Goal: Information Seeking & Learning: Learn about a topic

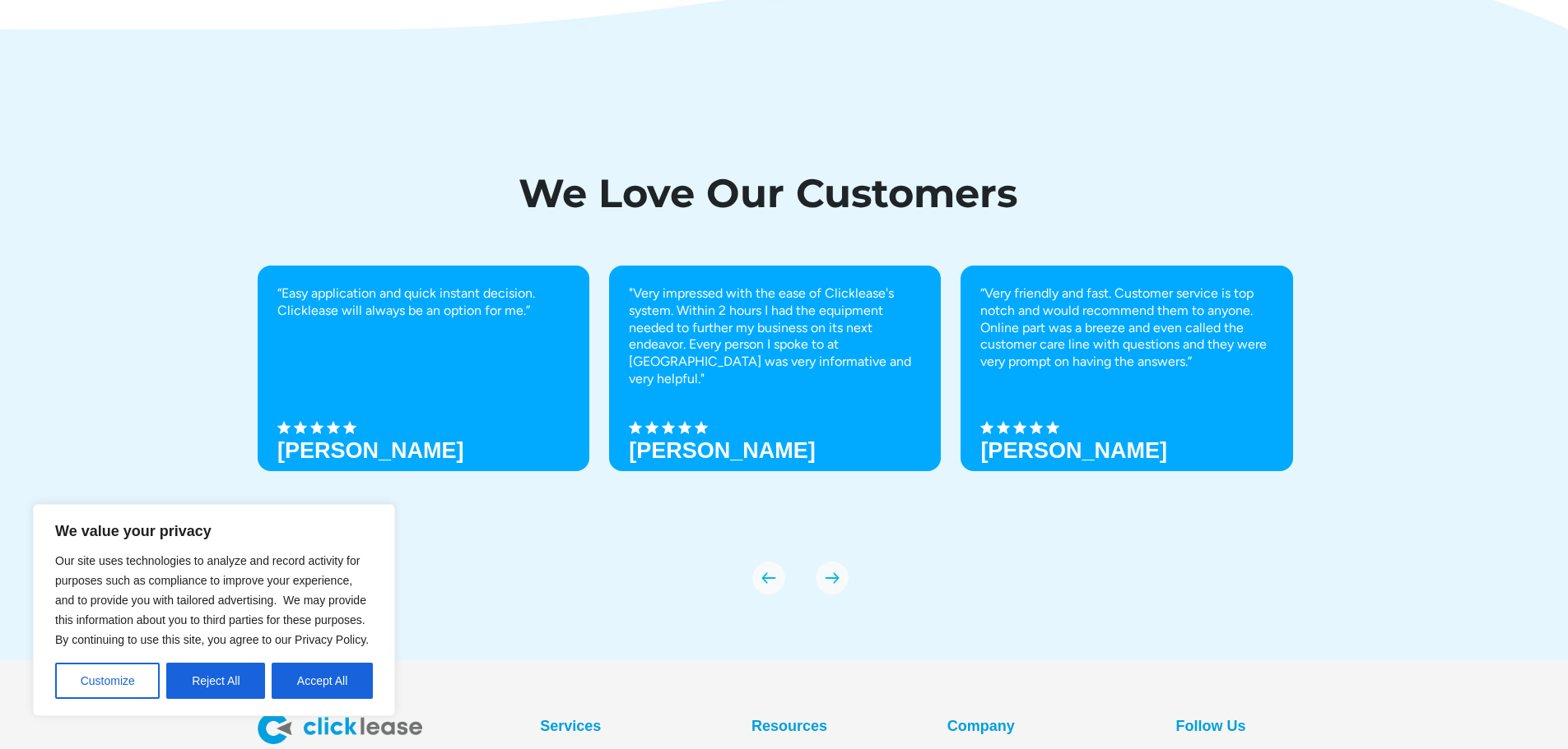
scroll to position [5747, 0]
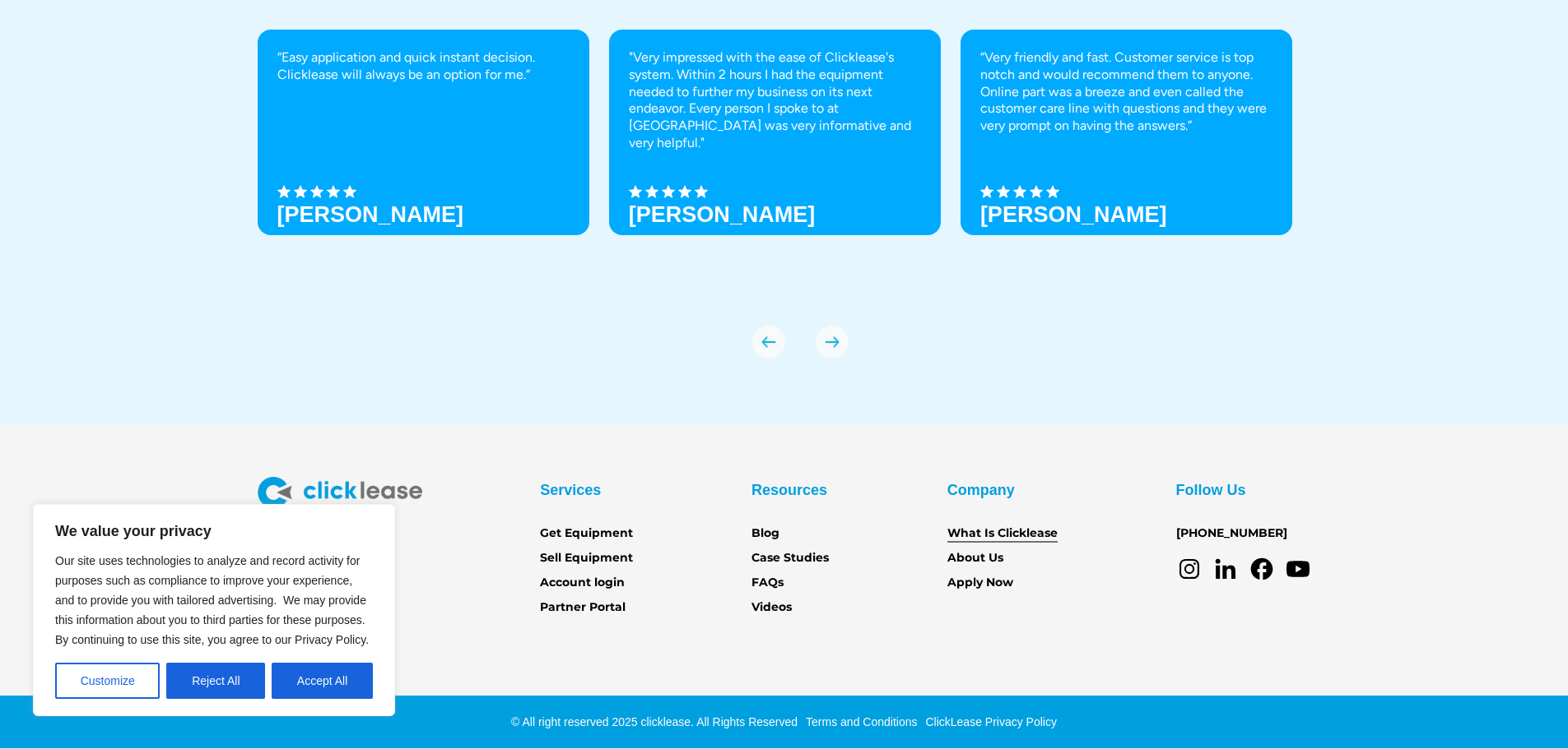
click at [991, 535] on link "What Is Clicklease" at bounding box center [1003, 533] width 111 height 18
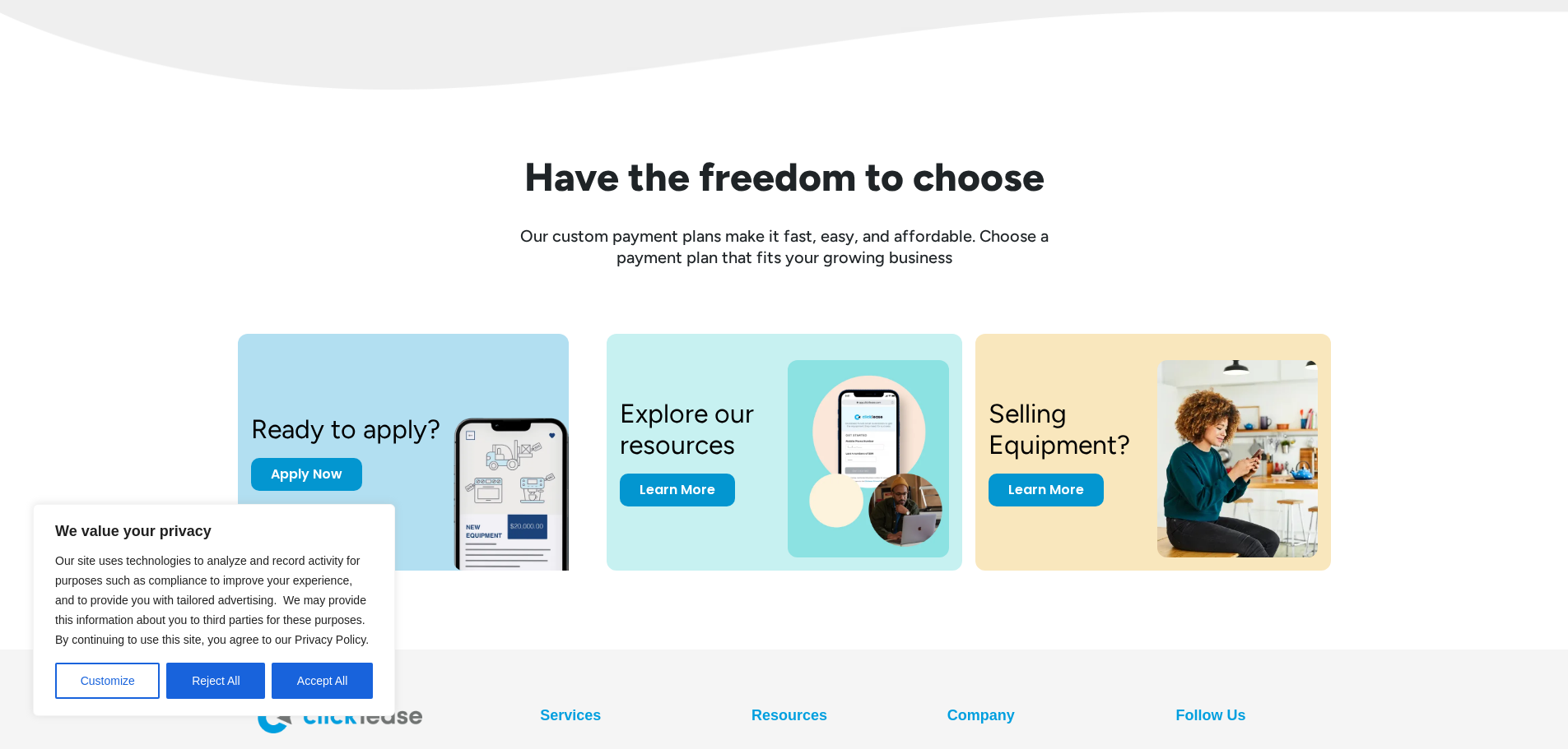
scroll to position [2221, 0]
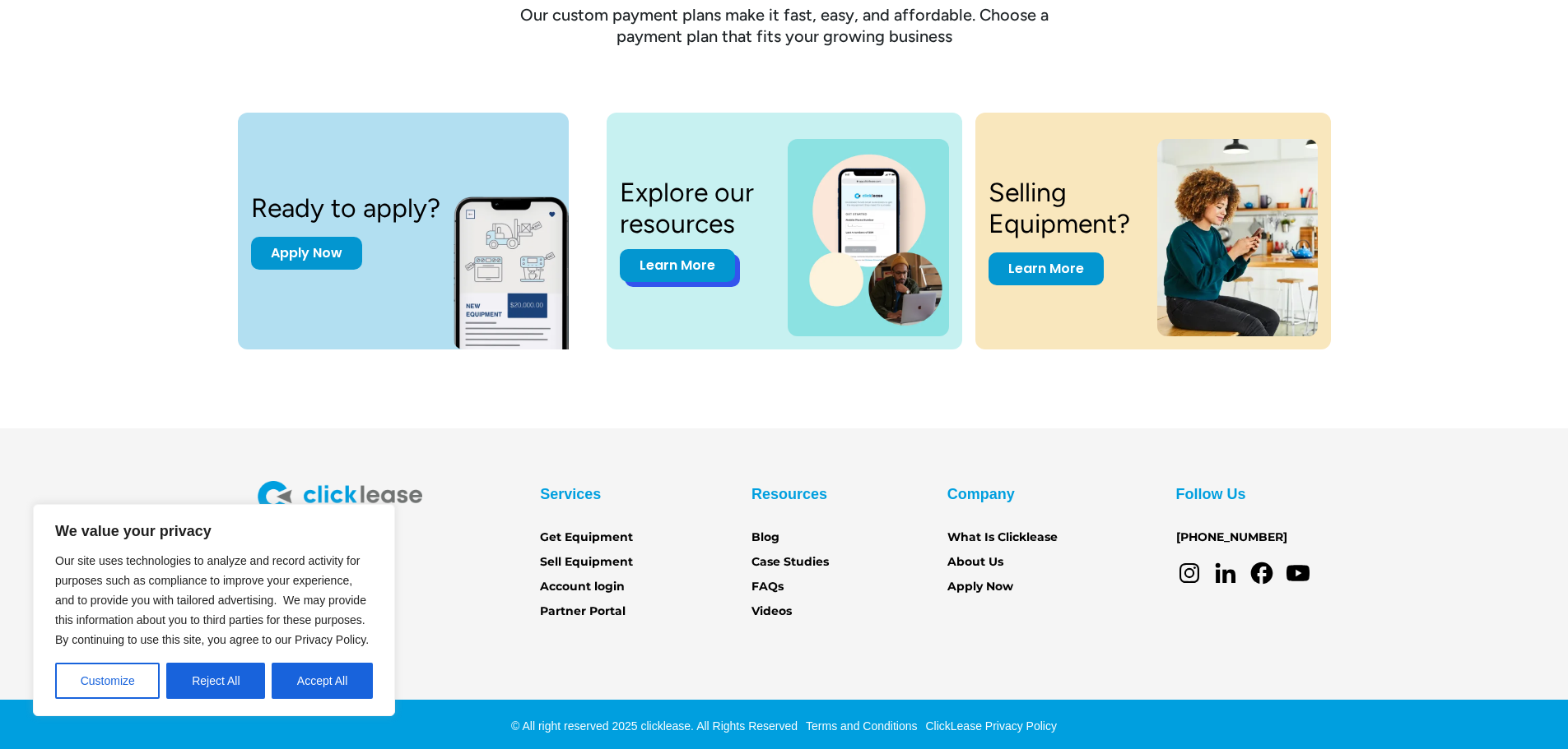
click at [655, 274] on link "Learn More" at bounding box center [677, 265] width 115 height 33
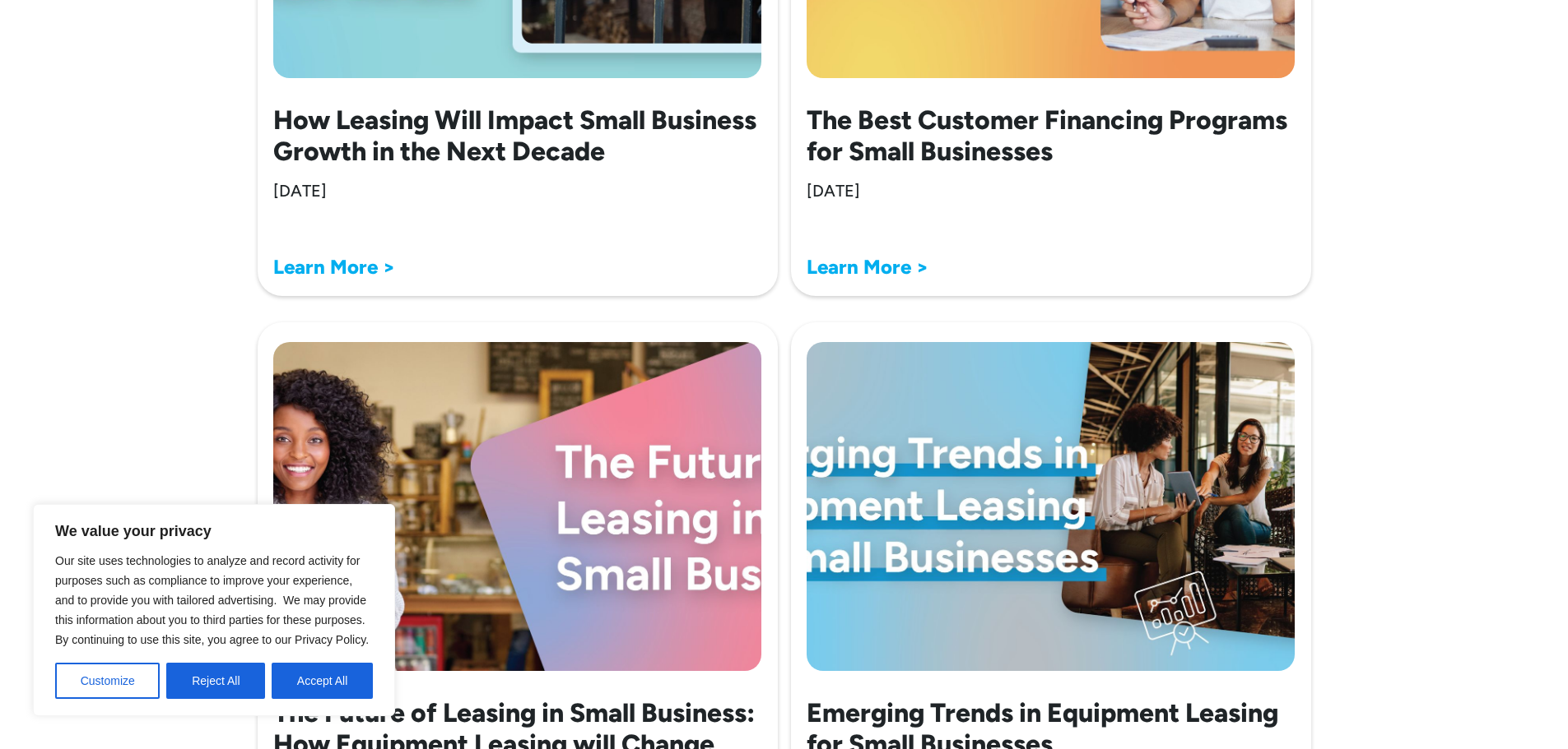
scroll to position [1234, 0]
